Goal: Task Accomplishment & Management: Complete application form

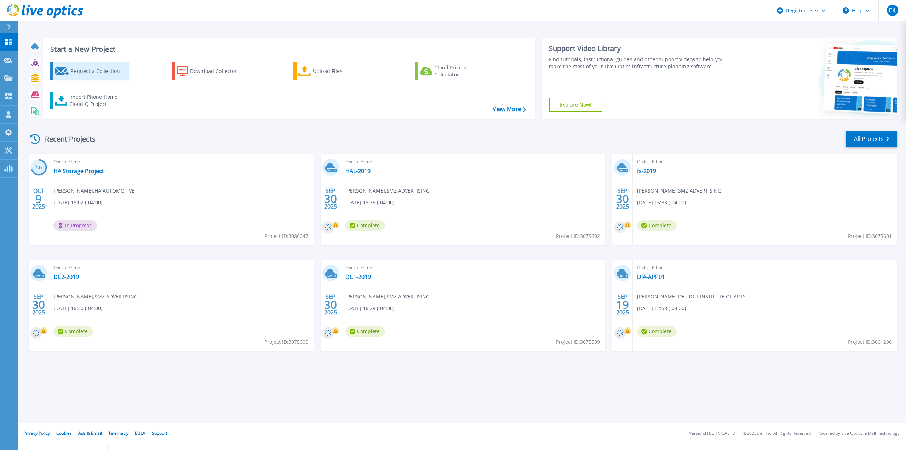
click at [101, 67] on div "Request a Collection" at bounding box center [98, 71] width 57 height 14
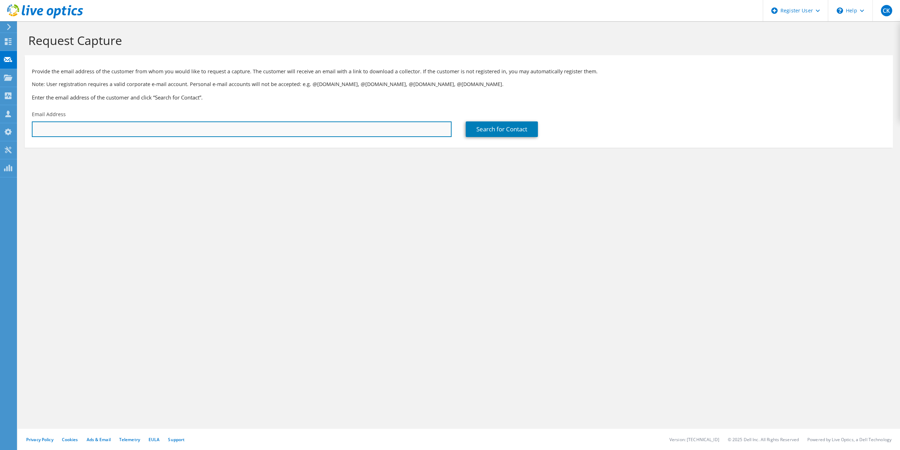
click at [289, 131] on input "text" at bounding box center [242, 129] width 420 height 16
paste input "[EMAIL_ADDRESS][DOMAIN_NAME]"
type input "[EMAIL_ADDRESS][DOMAIN_NAME]"
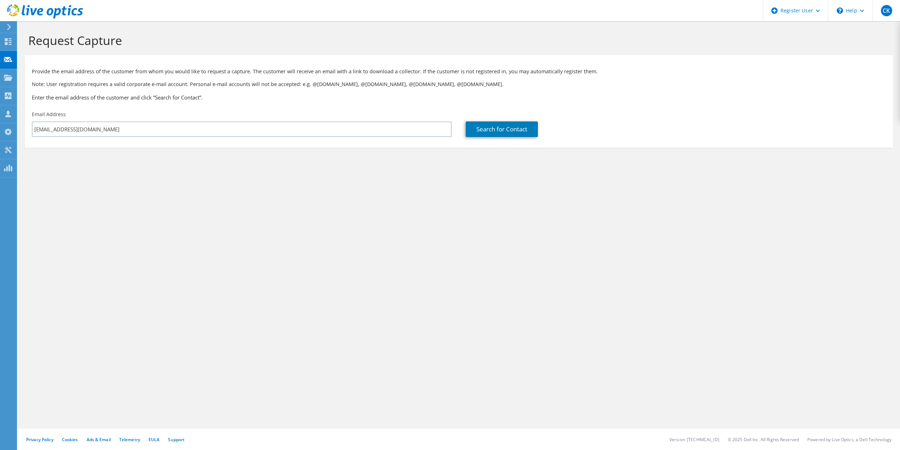
click at [577, 125] on div "Search for Contact" at bounding box center [676, 129] width 420 height 16
click at [497, 136] on link "Search for Contact" at bounding box center [502, 129] width 72 height 16
type input "CLINTONDALE CMTY SCHOOL DIST"
type input "[PERSON_NAME]"
type input "Toma"
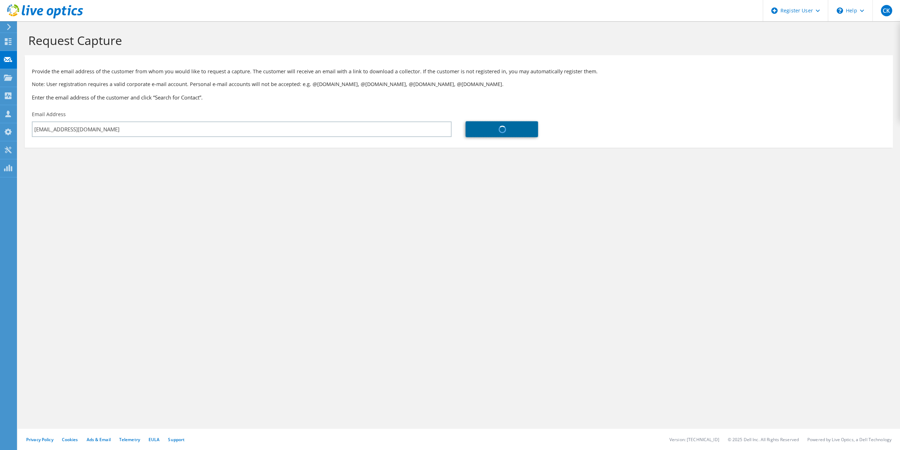
type input "[GEOGRAPHIC_DATA]"
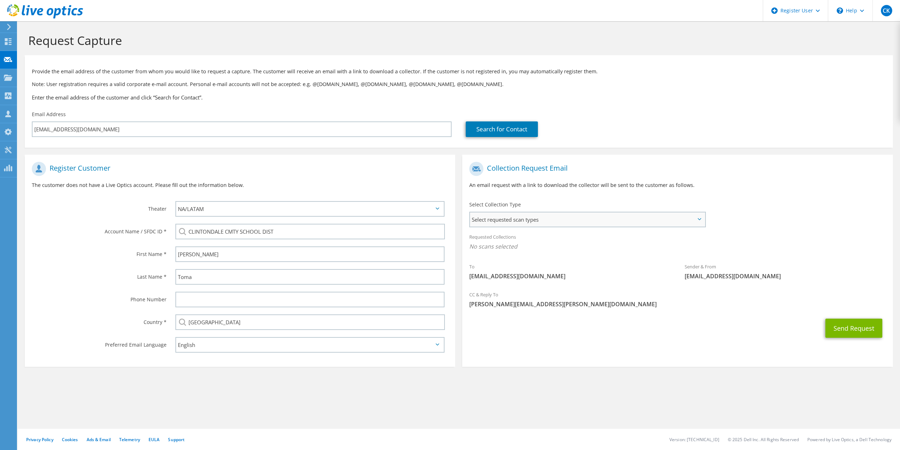
click at [617, 219] on span "Select requested scan types" at bounding box center [587, 219] width 235 height 14
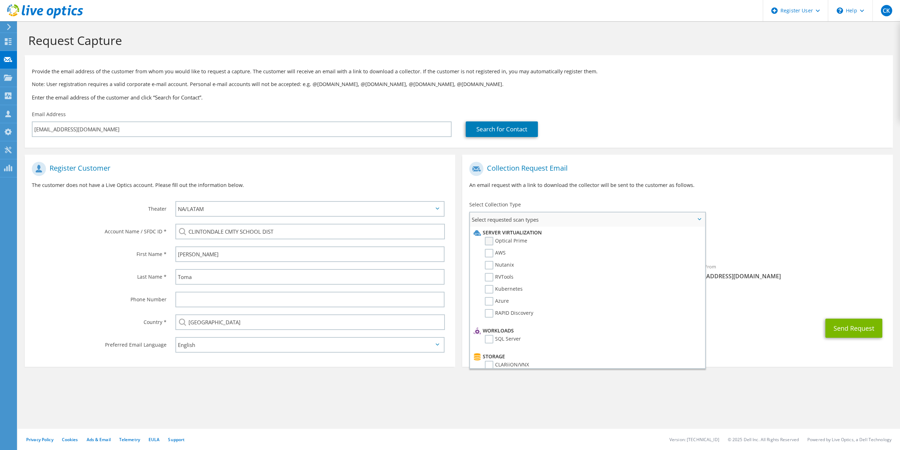
click at [511, 241] on label "Optical Prime" at bounding box center [506, 241] width 42 height 8
click at [0, 0] on input "Optical Prime" at bounding box center [0, 0] width 0 height 0
click at [766, 239] on div "Requested Collections No scans selected Optical Prime" at bounding box center [677, 243] width 431 height 28
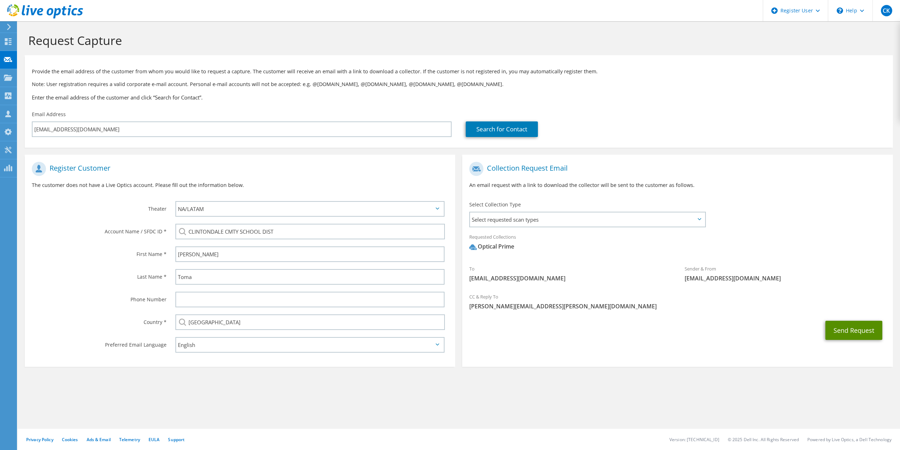
click at [836, 326] on button "Send Request" at bounding box center [854, 330] width 57 height 19
